Goal: Task Accomplishment & Management: Manage account settings

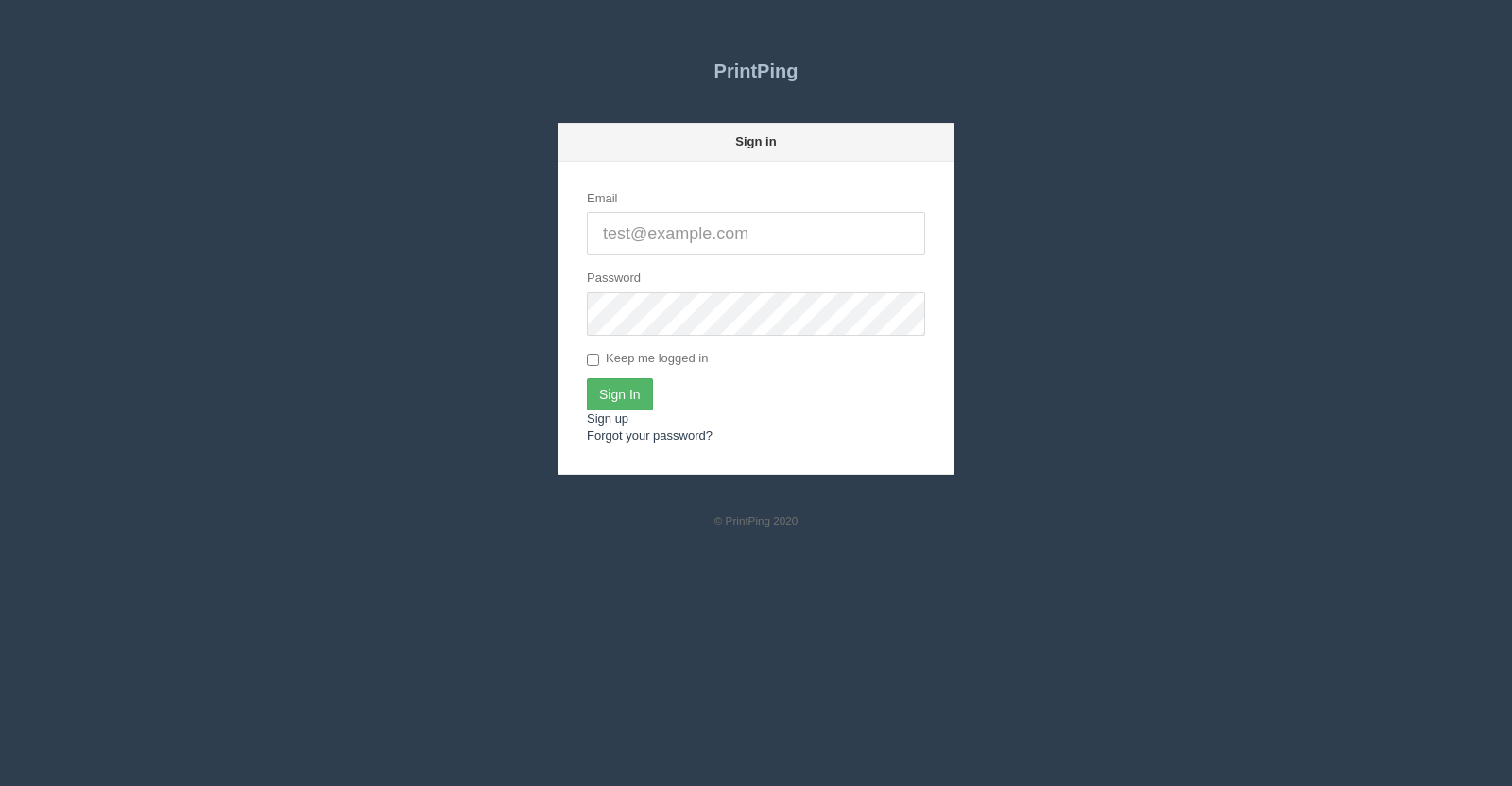
type input "[EMAIL_ADDRESS][DOMAIN_NAME]"
click at [618, 392] on input "Sign In" at bounding box center [620, 393] width 66 height 33
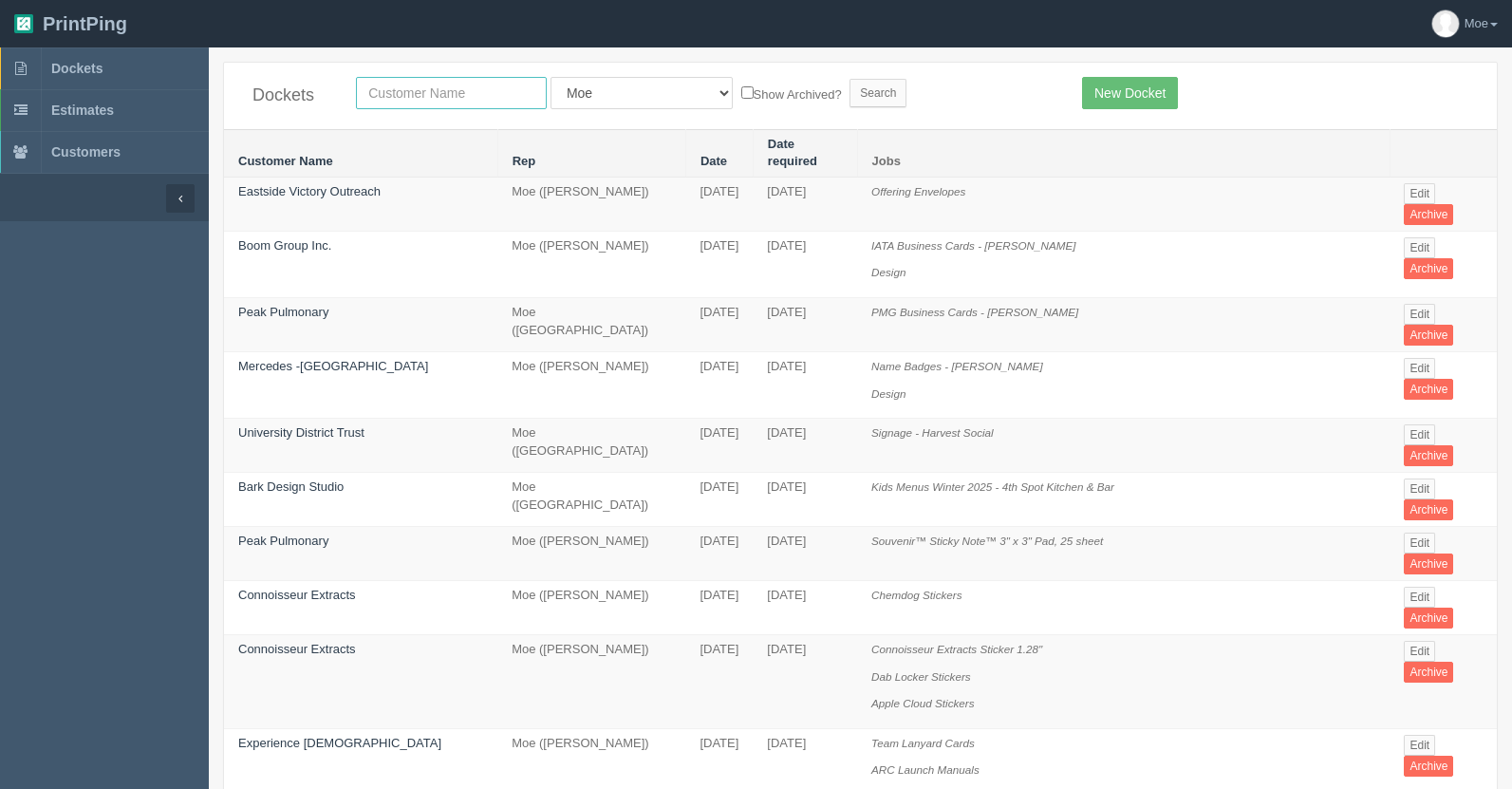
click at [413, 93] on input "text" at bounding box center [452, 92] width 191 height 33
type input "urban"
click at [850, 90] on input "Search" at bounding box center [878, 92] width 57 height 29
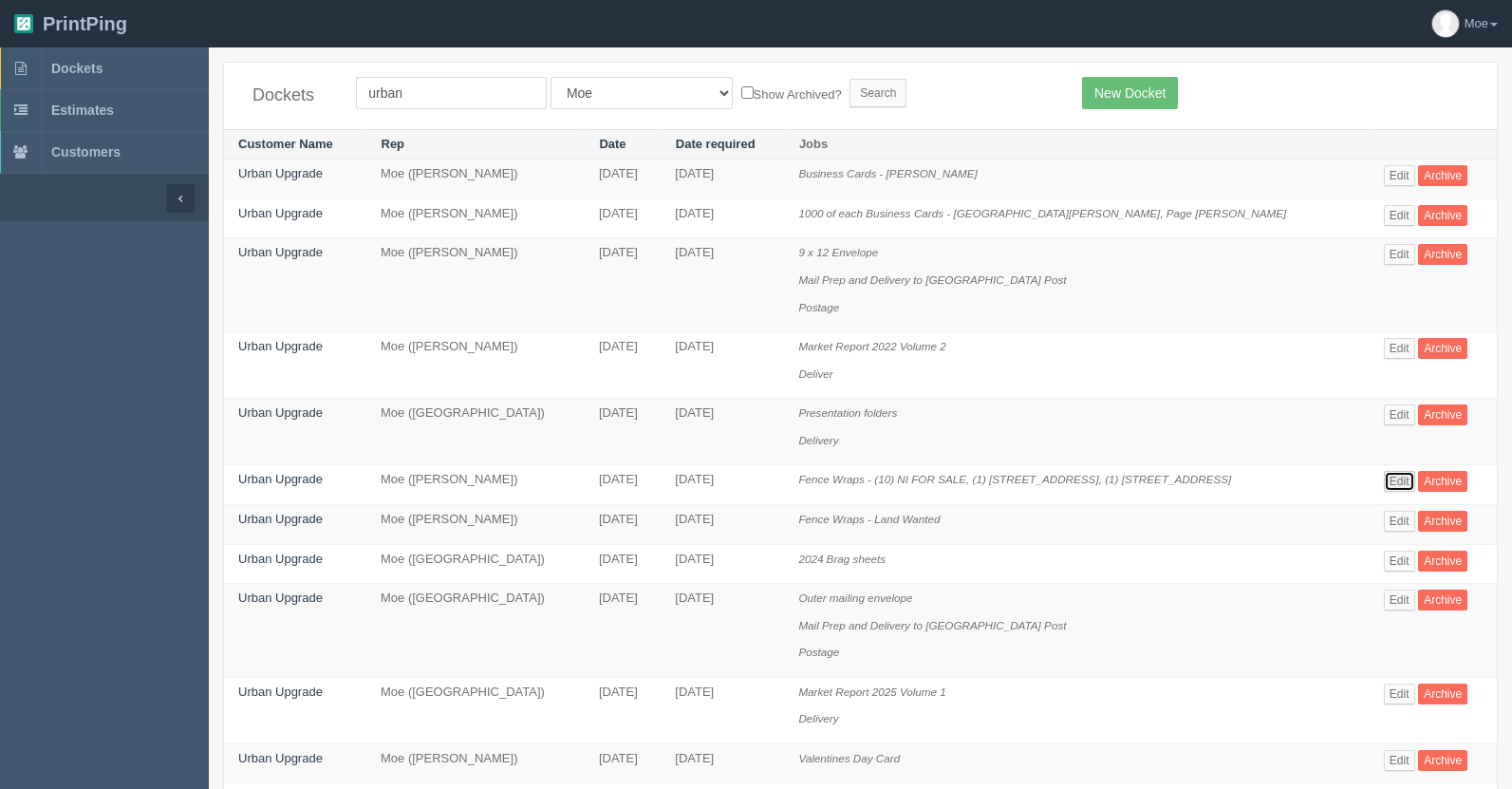
click at [1393, 480] on link "Edit" at bounding box center [1400, 480] width 32 height 21
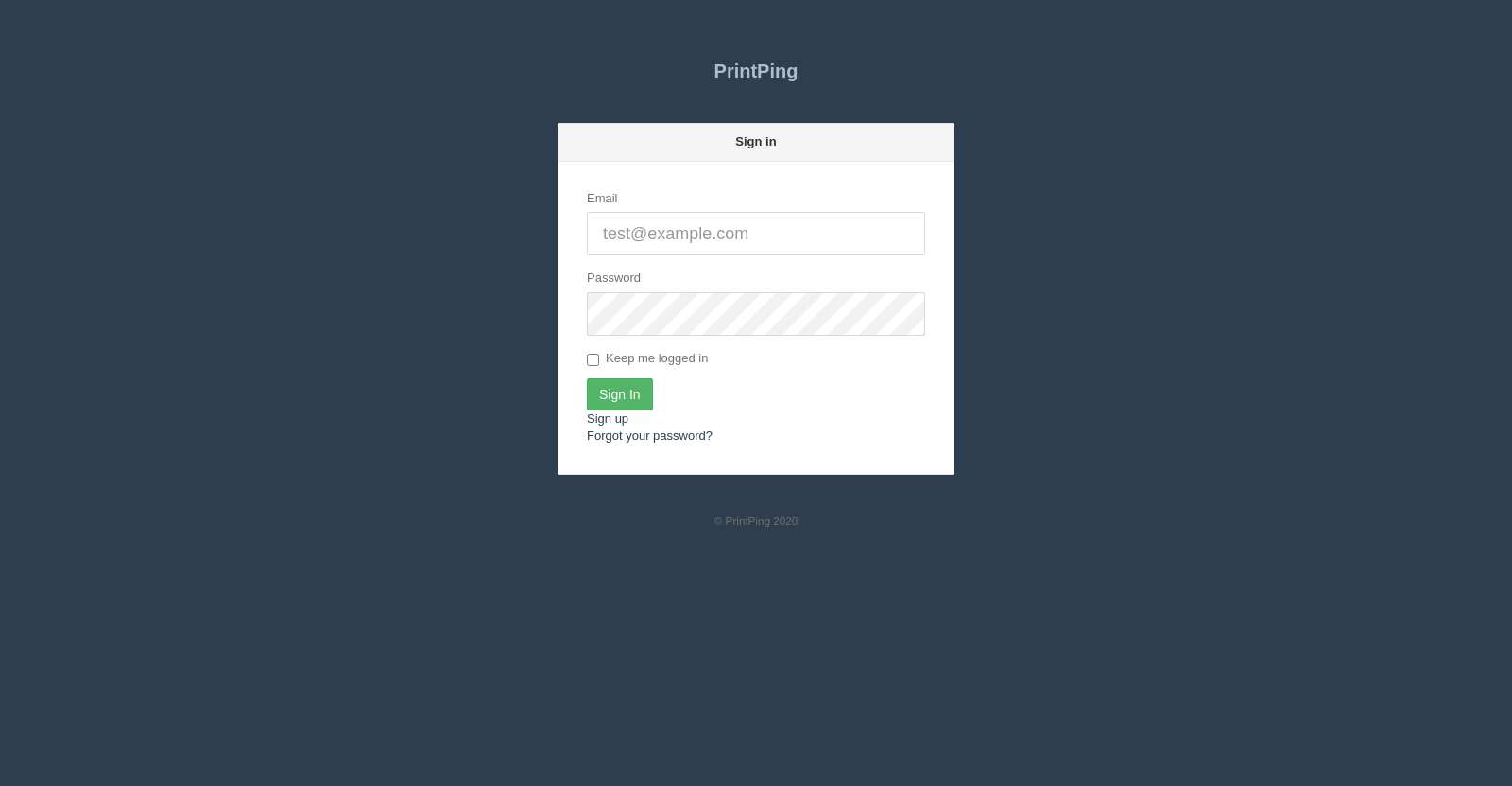
type input "[EMAIL_ADDRESS][DOMAIN_NAME]"
click at [631, 390] on input "Sign In" at bounding box center [620, 393] width 66 height 33
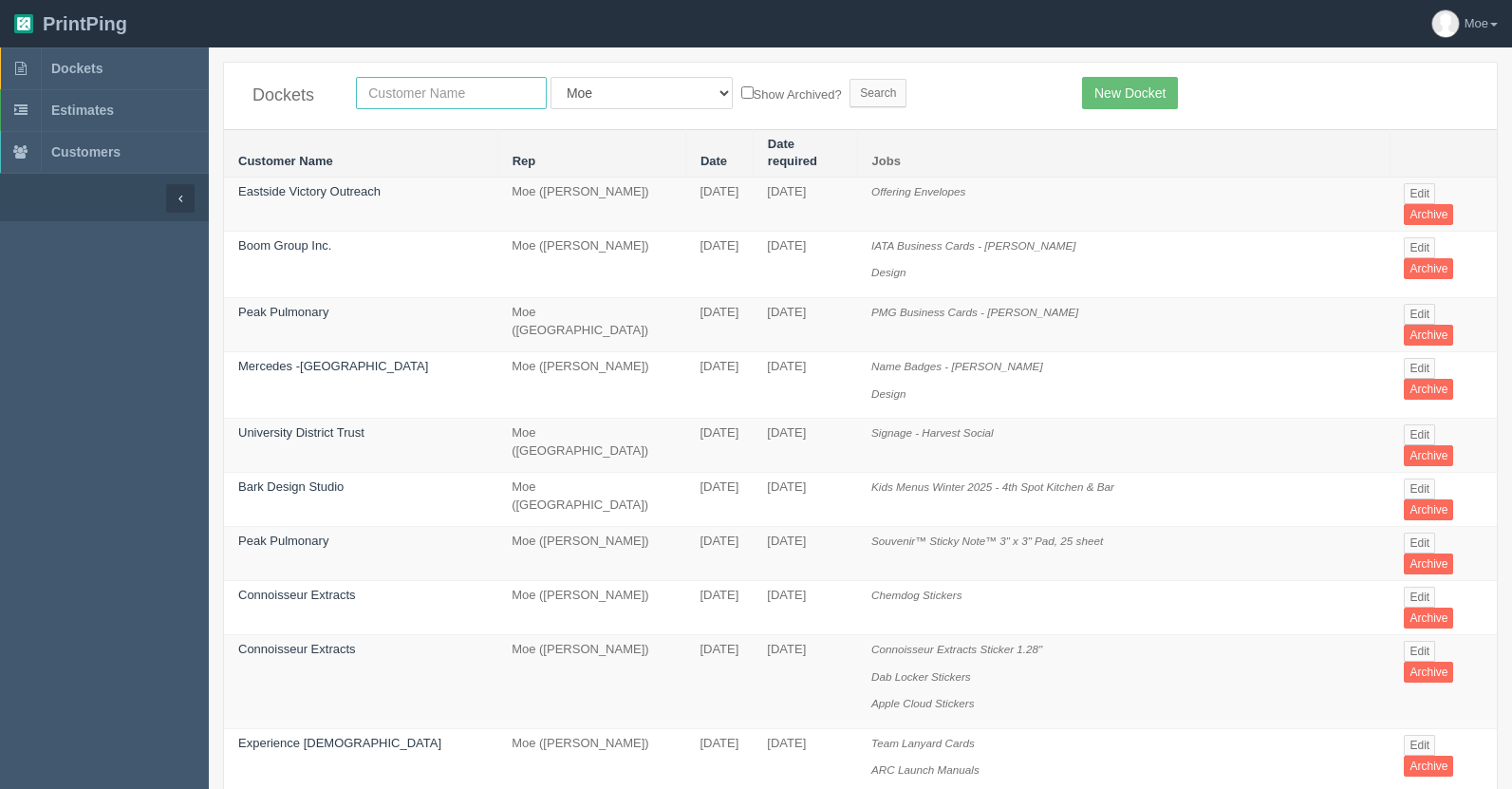
click at [475, 85] on input "text" at bounding box center [452, 92] width 191 height 33
type input "summit"
click at [850, 85] on input "Search" at bounding box center [878, 92] width 57 height 29
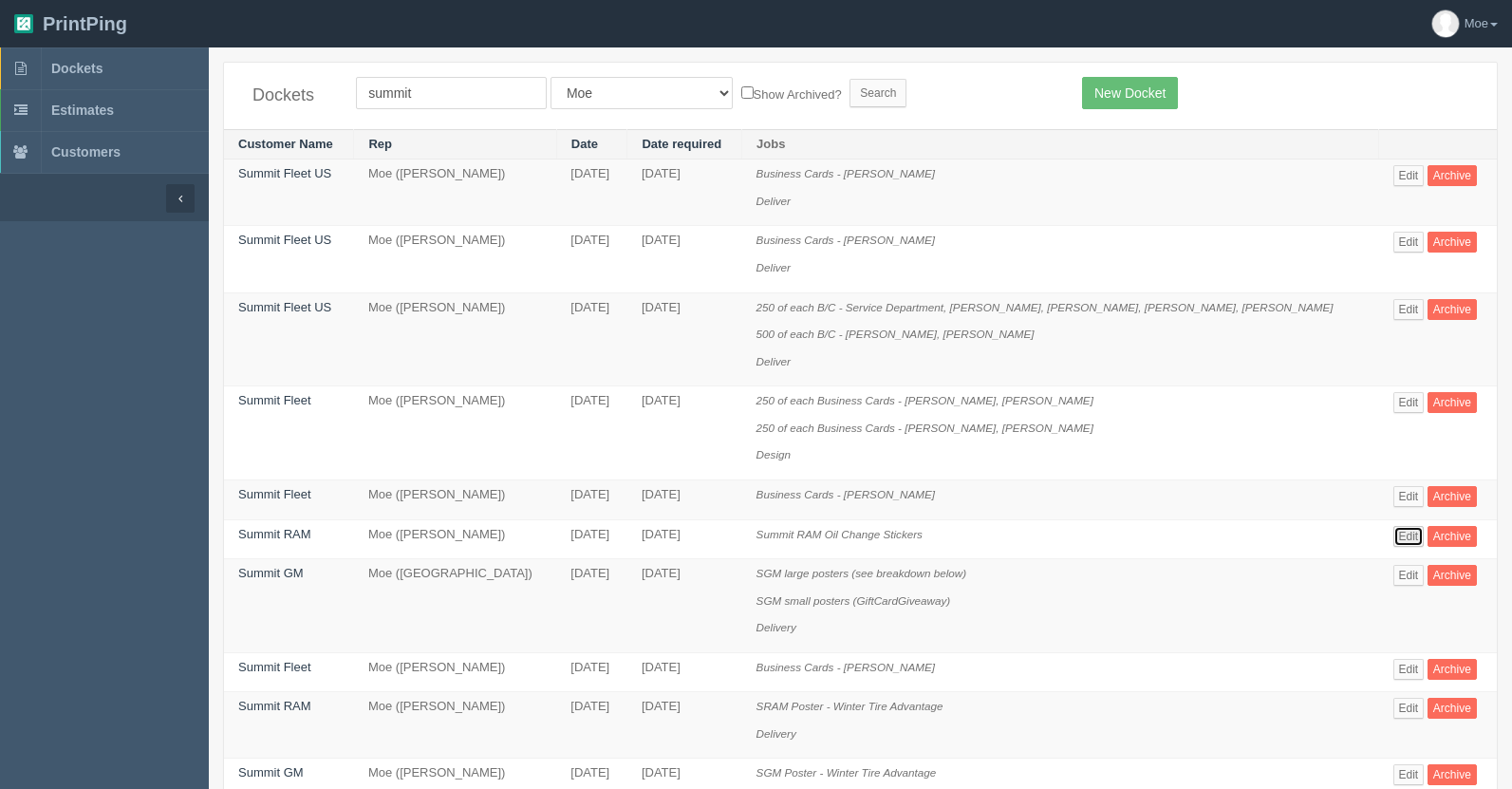
click at [1400, 533] on link "Edit" at bounding box center [1410, 536] width 32 height 21
click at [1399, 573] on link "Edit" at bounding box center [1410, 575] width 32 height 21
